Goal: Information Seeking & Learning: Learn about a topic

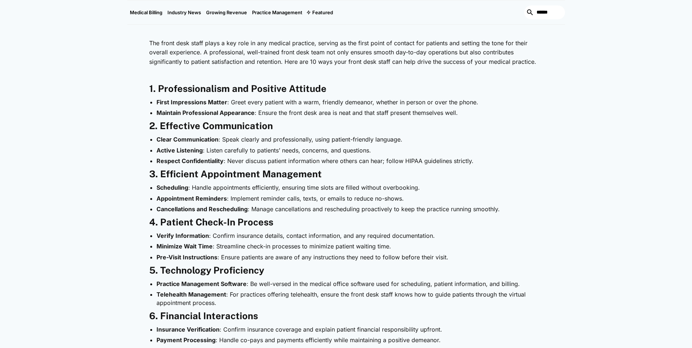
scroll to position [401, 0]
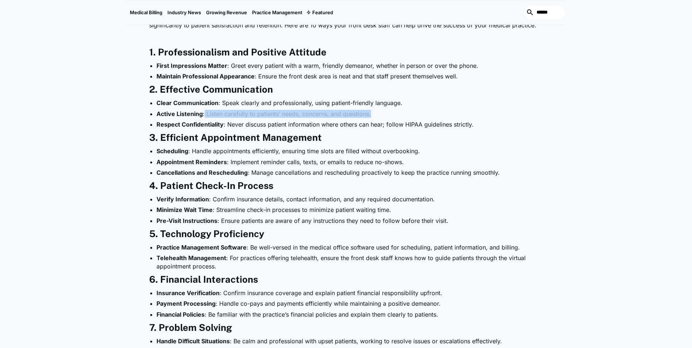
drag, startPoint x: 374, startPoint y: 92, endPoint x: 205, endPoint y: 93, distance: 168.9
click at [205, 110] on li "Active Listening : Listen carefully to patients’ needs, concerns, and questions." at bounding box center [350, 114] width 387 height 8
drag, startPoint x: 205, startPoint y: 93, endPoint x: 209, endPoint y: 92, distance: 4.1
copy li "Listen carefully to patients’ needs, concerns, and questions."
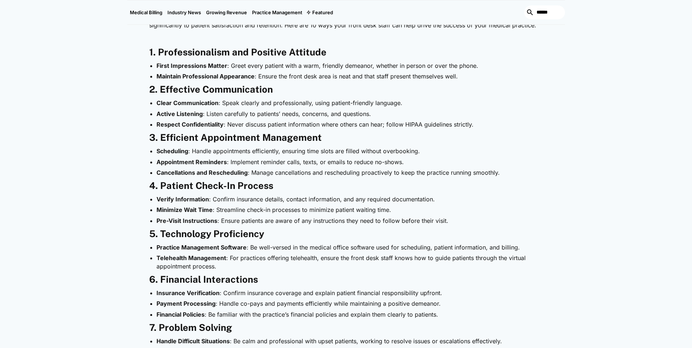
click at [593, 85] on div "Practice Management [DATE] 10 Ways Front Desk Staff Can Help Your Medical Pract…" at bounding box center [346, 106] width 692 height 869
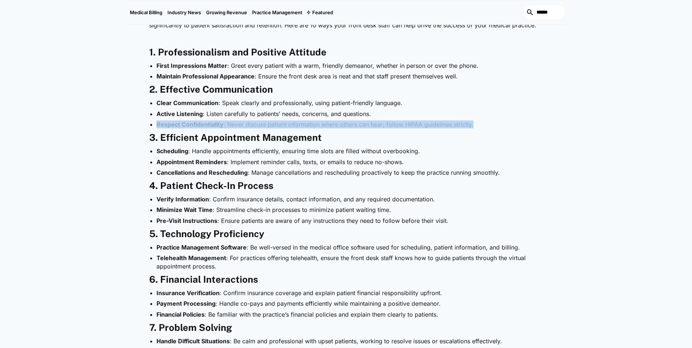
drag, startPoint x: 156, startPoint y: 102, endPoint x: 479, endPoint y: 99, distance: 323.7
click at [479, 99] on ul "Clear Communication : Speak clearly and professionally, using patient-friendly …" at bounding box center [346, 114] width 394 height 30
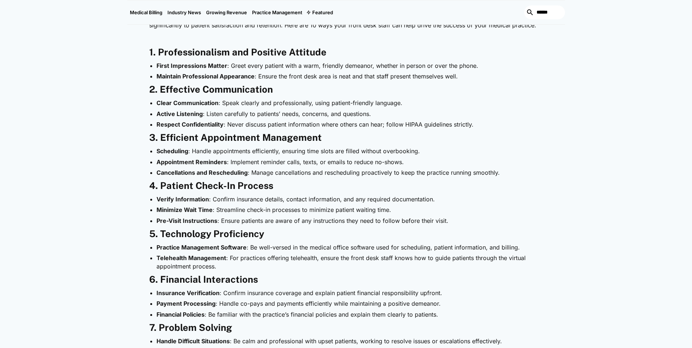
click at [563, 135] on div "The front desk staff plays a key role in any medical practice, serving as the f…" at bounding box center [346, 263] width 438 height 528
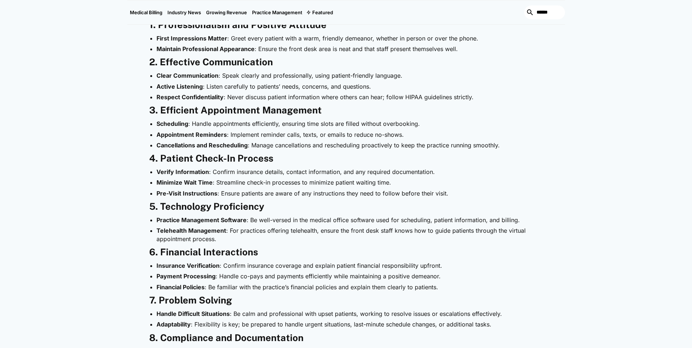
scroll to position [438, 0]
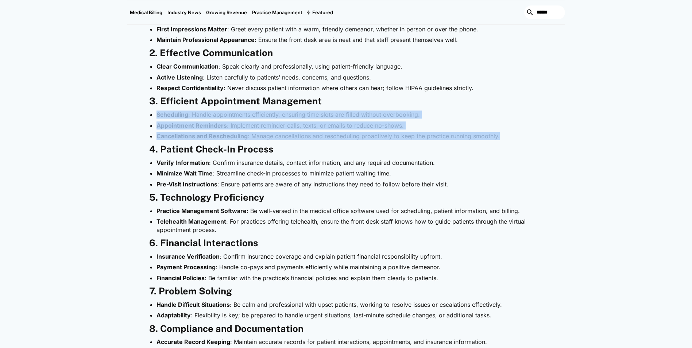
drag, startPoint x: 500, startPoint y: 115, endPoint x: 157, endPoint y: 93, distance: 343.7
click at [157, 111] on ul "Scheduling : Handle appointments efficiently, ensuring time slots are filled wi…" at bounding box center [346, 126] width 394 height 30
copy ul "Scheduling : Handle appointments efficiently, ensuring time slots are filled wi…"
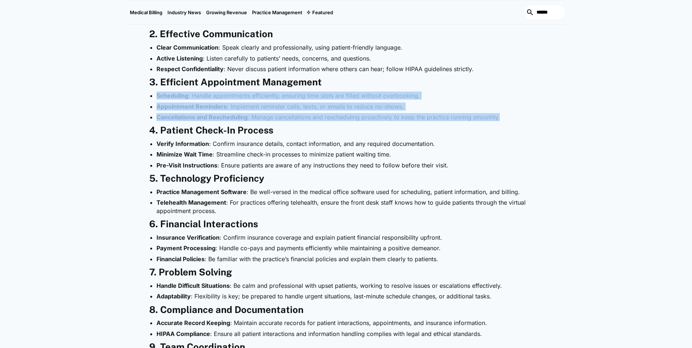
scroll to position [474, 0]
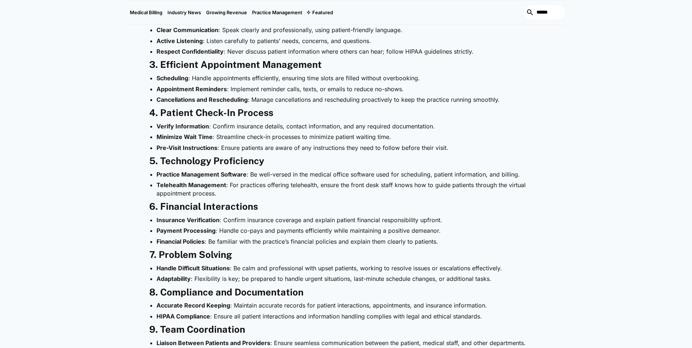
click at [287, 85] on div "The front desk staff plays a key role in any medical practice, serving as the f…" at bounding box center [346, 190] width 394 height 528
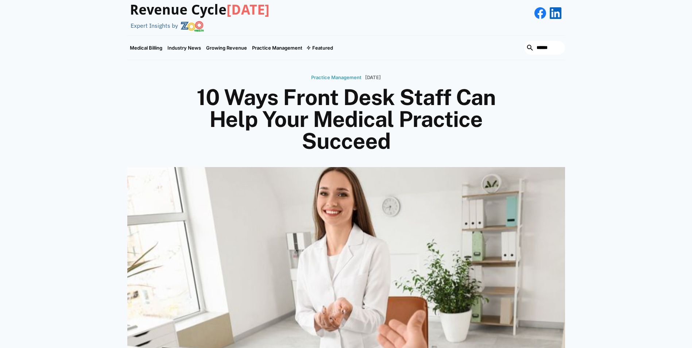
scroll to position [0, 0]
